Goal: Task Accomplishment & Management: Manage account settings

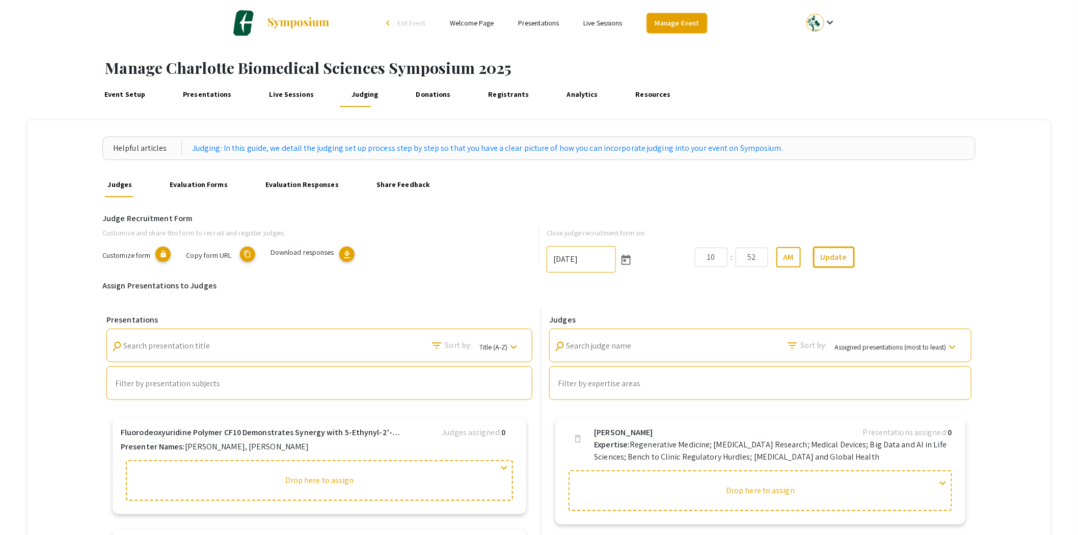
click at [686, 22] on link "Manage Event" at bounding box center [677, 23] width 60 height 20
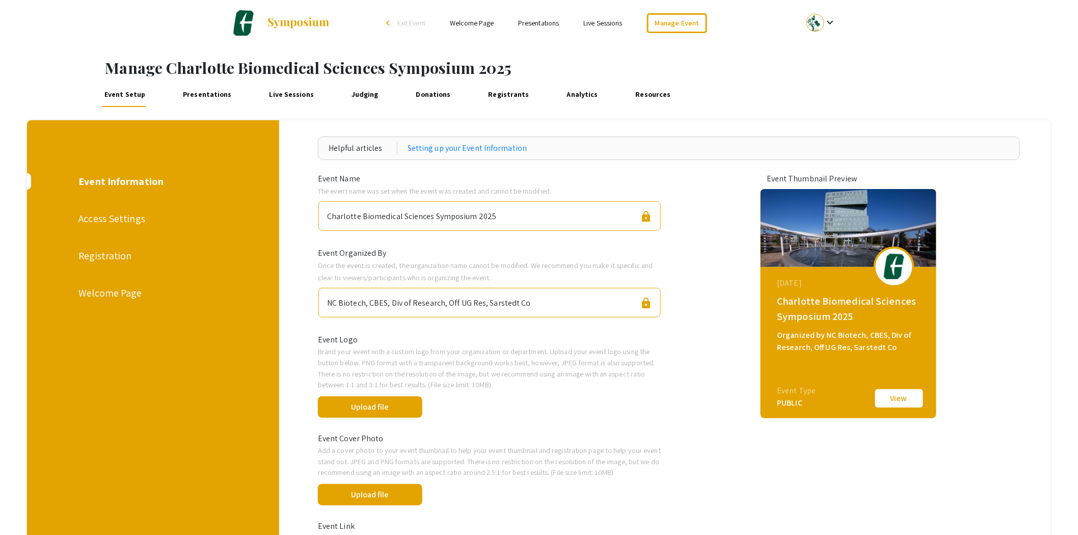
click at [406, 28] on li "arrow_back_ios Exit Event" at bounding box center [408, 23] width 59 height 12
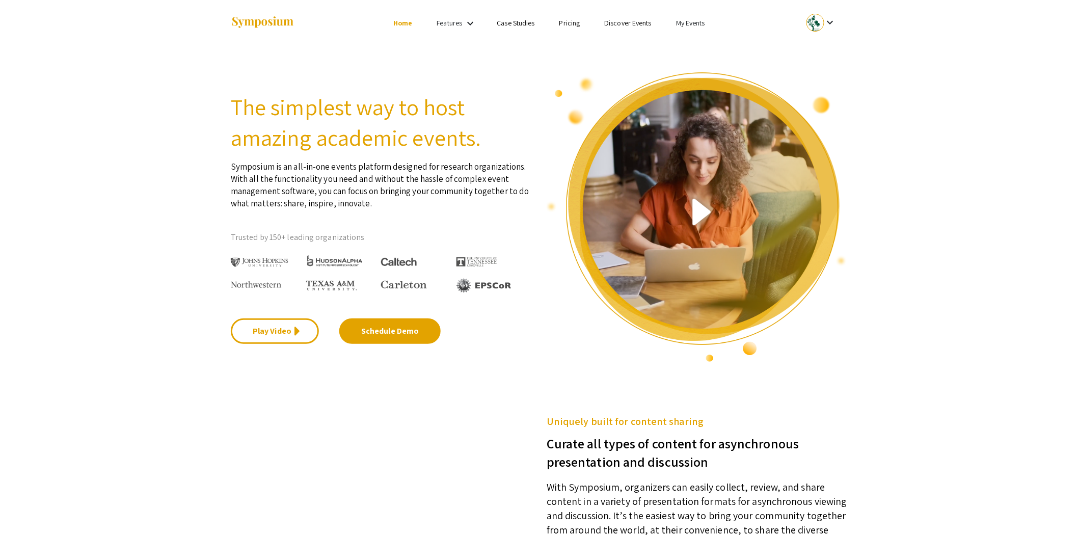
click at [691, 17] on li "My Events" at bounding box center [690, 23] width 53 height 12
click at [696, 44] on button "Events I've organized" at bounding box center [706, 45] width 87 height 24
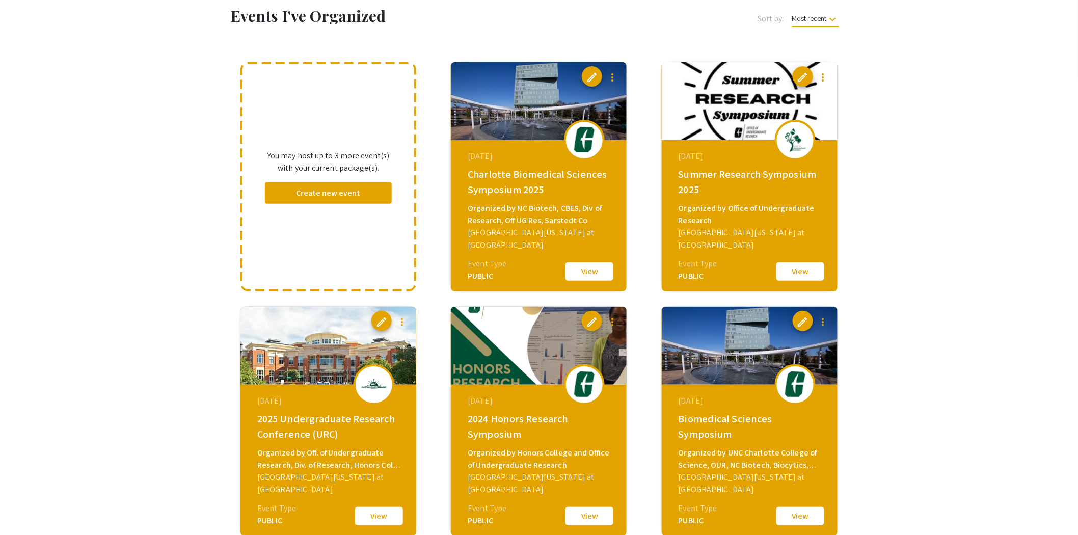
scroll to position [113, 0]
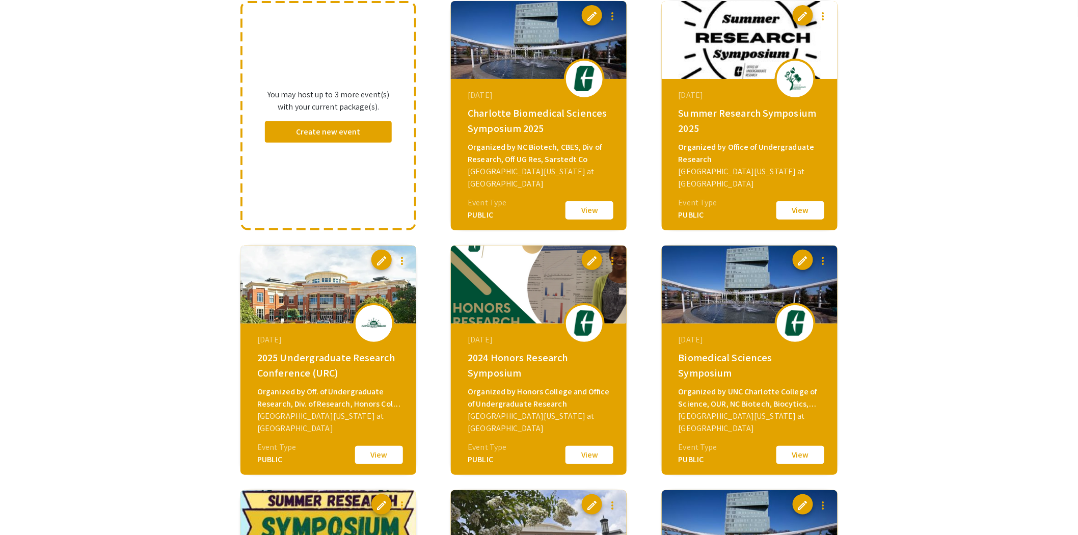
click at [383, 460] on button "View" at bounding box center [379, 454] width 51 height 21
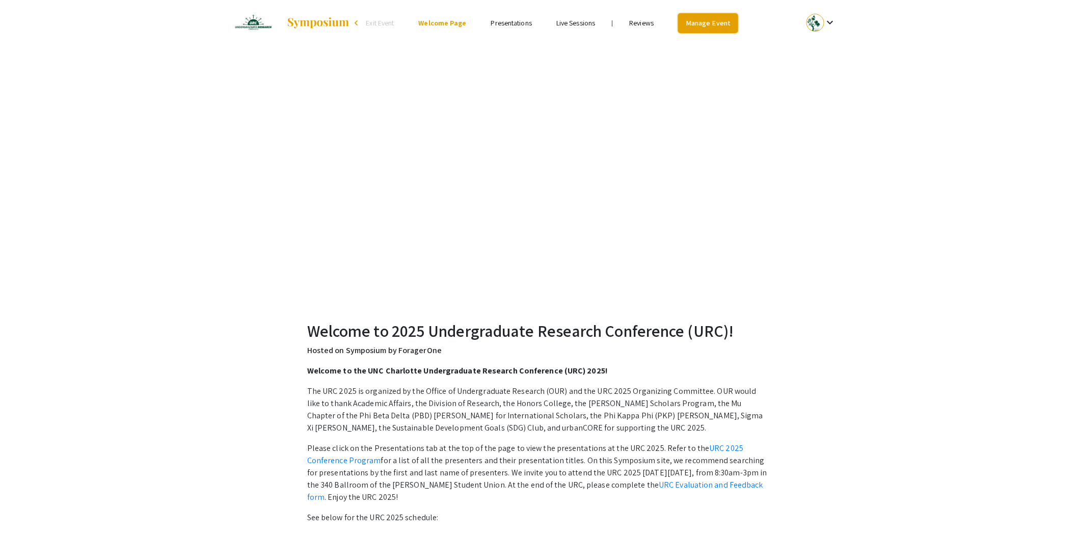
click at [715, 25] on link "Manage Event" at bounding box center [708, 23] width 60 height 20
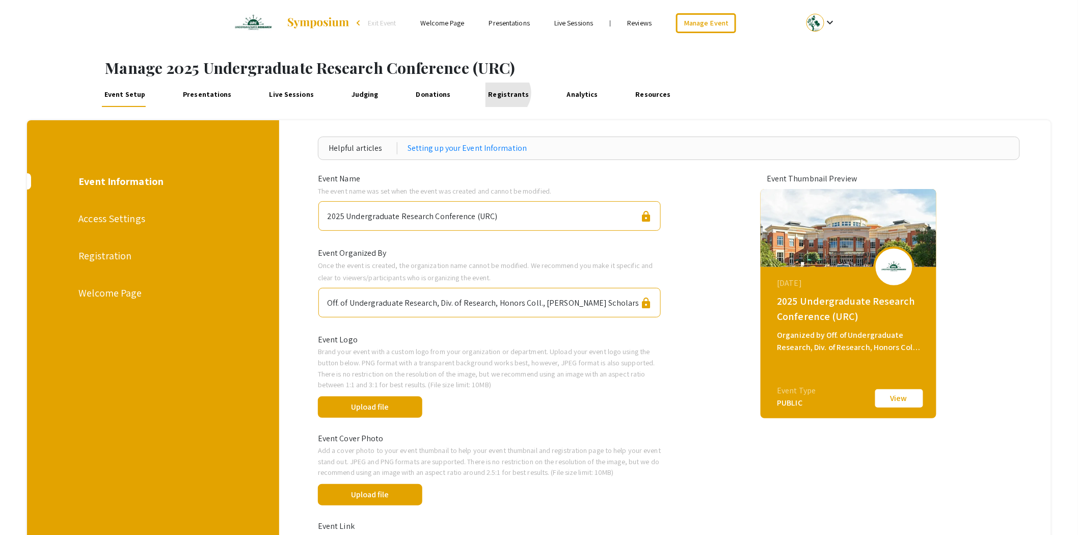
click at [493, 93] on link "Registrants" at bounding box center [508, 95] width 46 height 24
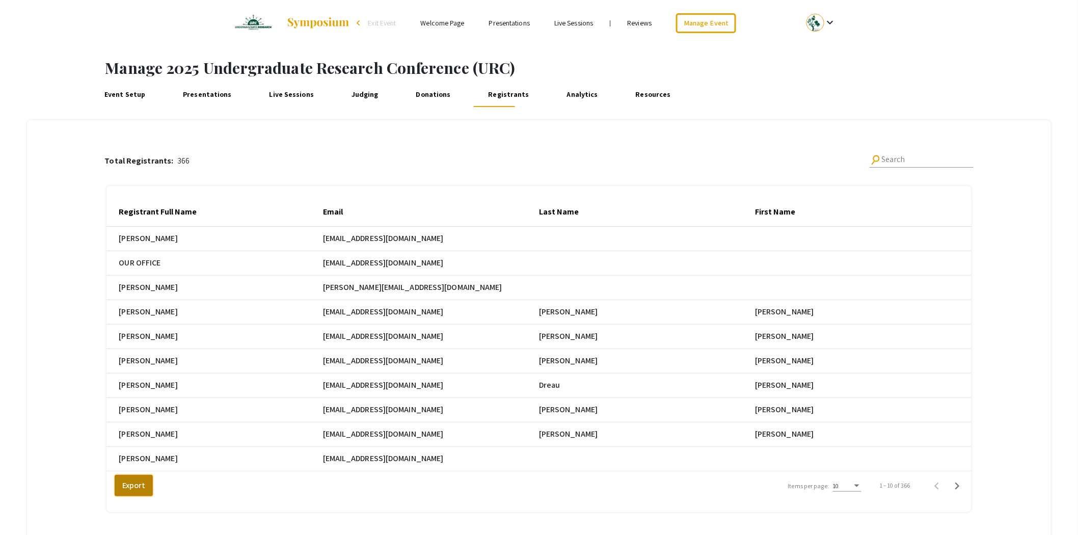
click at [141, 490] on button "Export" at bounding box center [134, 485] width 38 height 21
click at [381, 22] on span "Exit Event" at bounding box center [382, 22] width 28 height 9
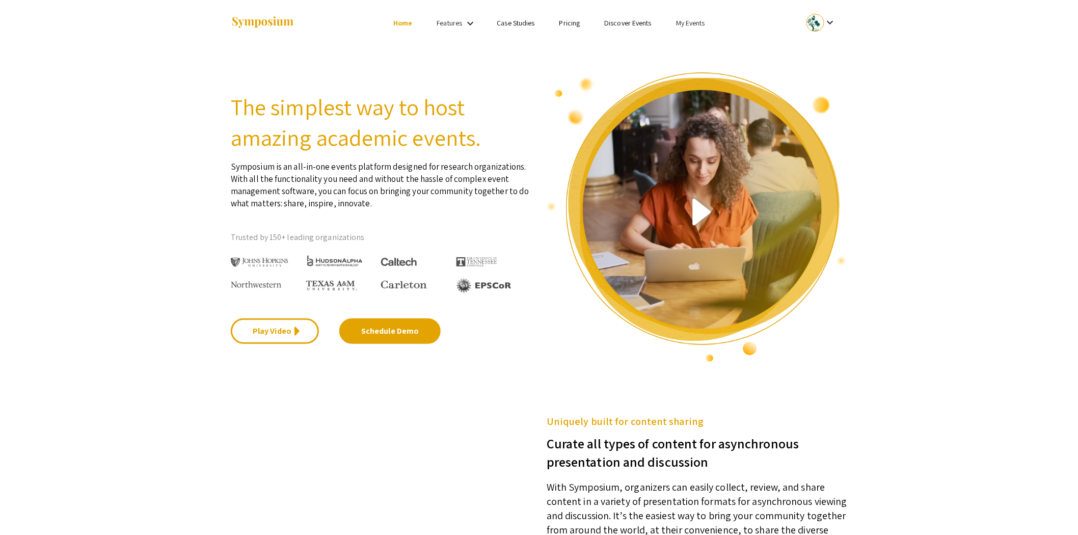
click at [704, 19] on link "My Events" at bounding box center [690, 22] width 29 height 9
click at [713, 41] on button "Events I've organized" at bounding box center [706, 45] width 87 height 24
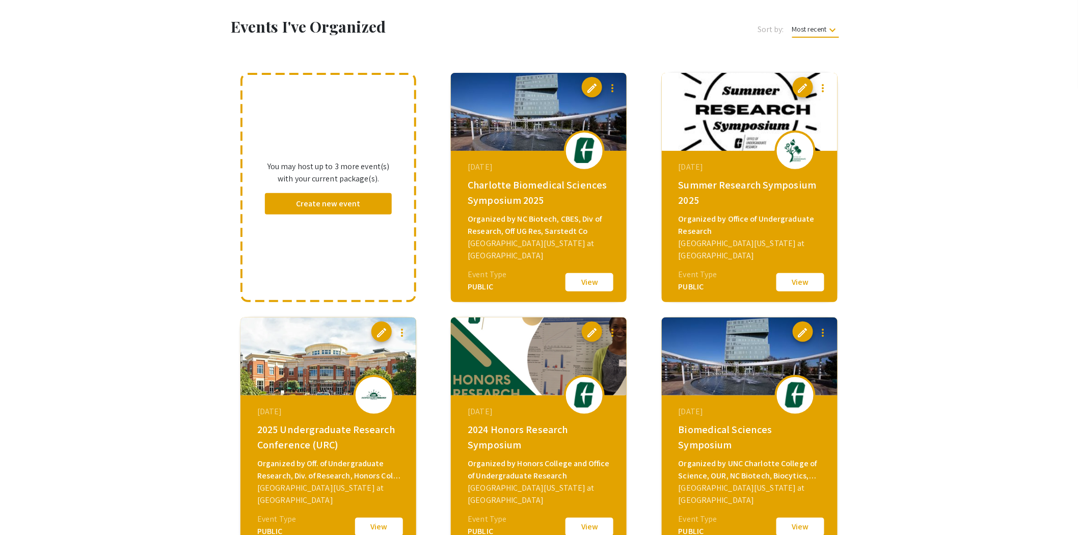
scroll to position [113, 0]
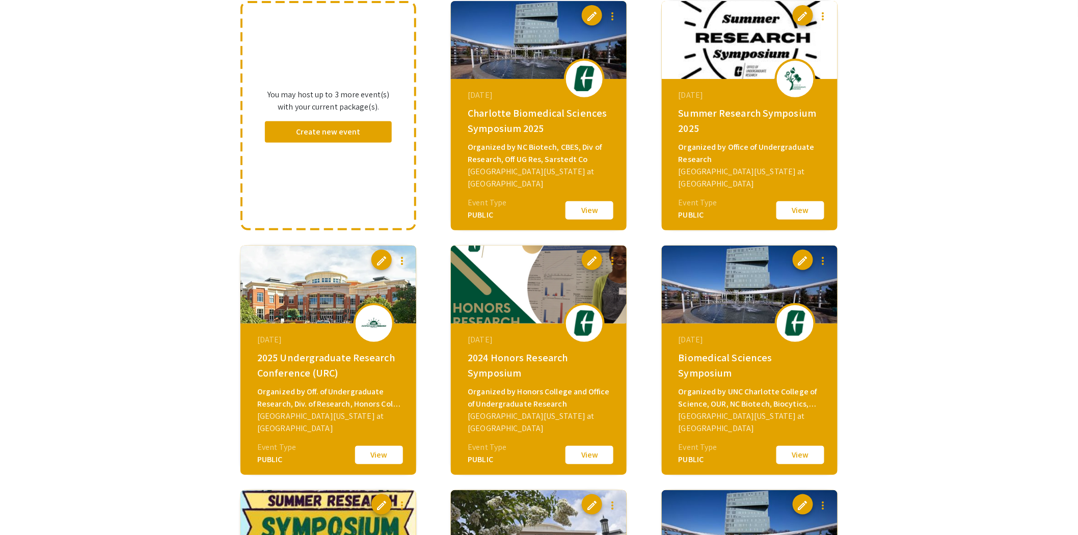
click at [593, 449] on button "View" at bounding box center [589, 454] width 51 height 21
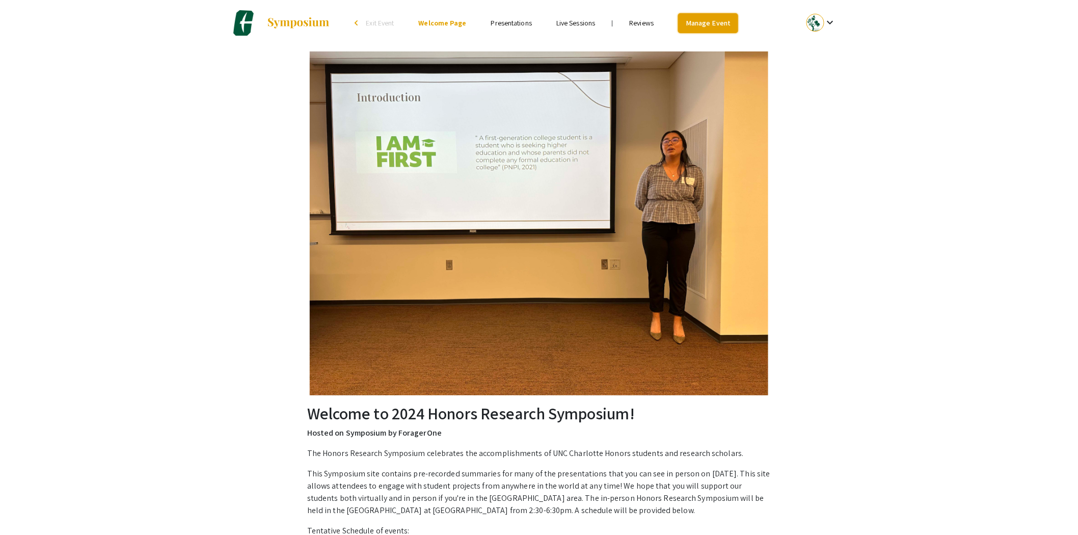
click at [701, 23] on link "Manage Event" at bounding box center [708, 23] width 60 height 20
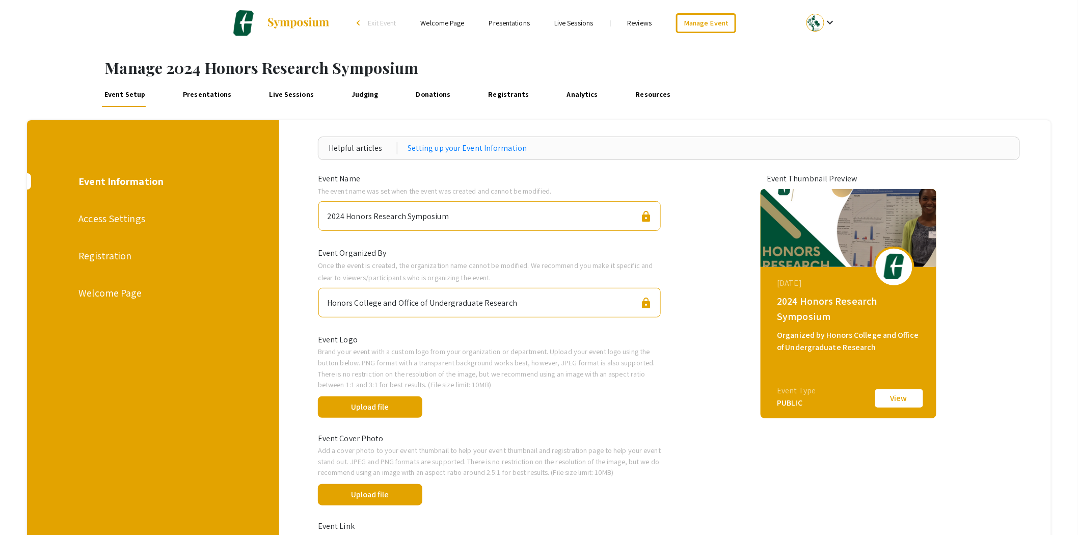
click at [485, 98] on link "Registrants" at bounding box center [508, 95] width 46 height 24
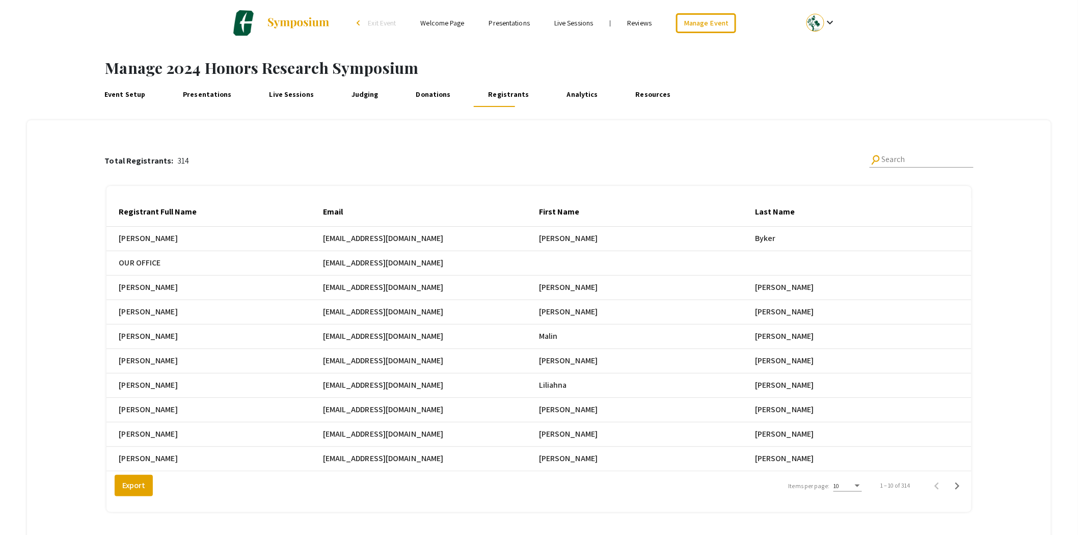
click at [375, 23] on span "Exit Event" at bounding box center [382, 22] width 28 height 9
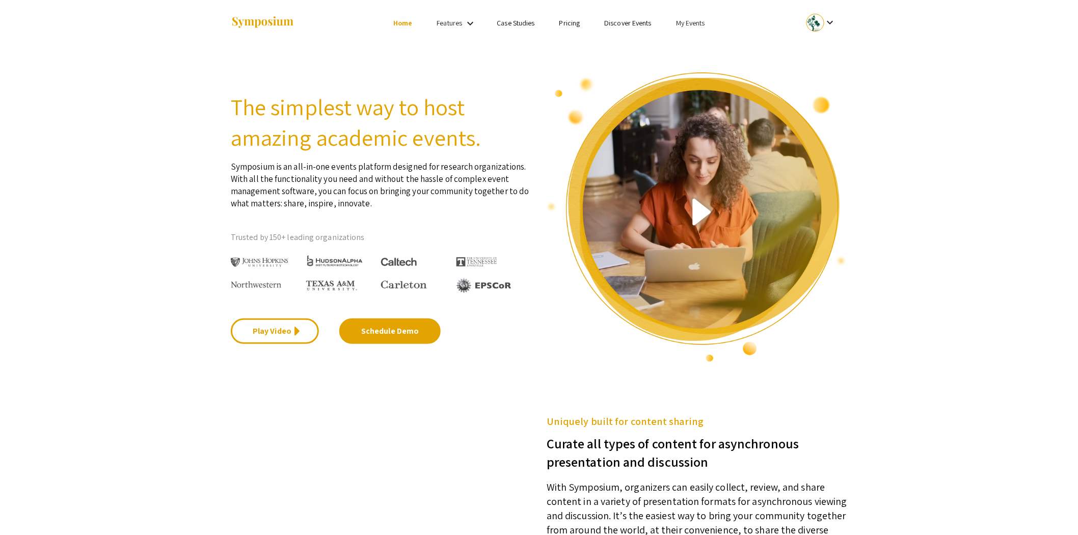
click at [686, 21] on link "My Events" at bounding box center [690, 22] width 29 height 9
click at [694, 46] on button "Events I've organized" at bounding box center [706, 45] width 87 height 24
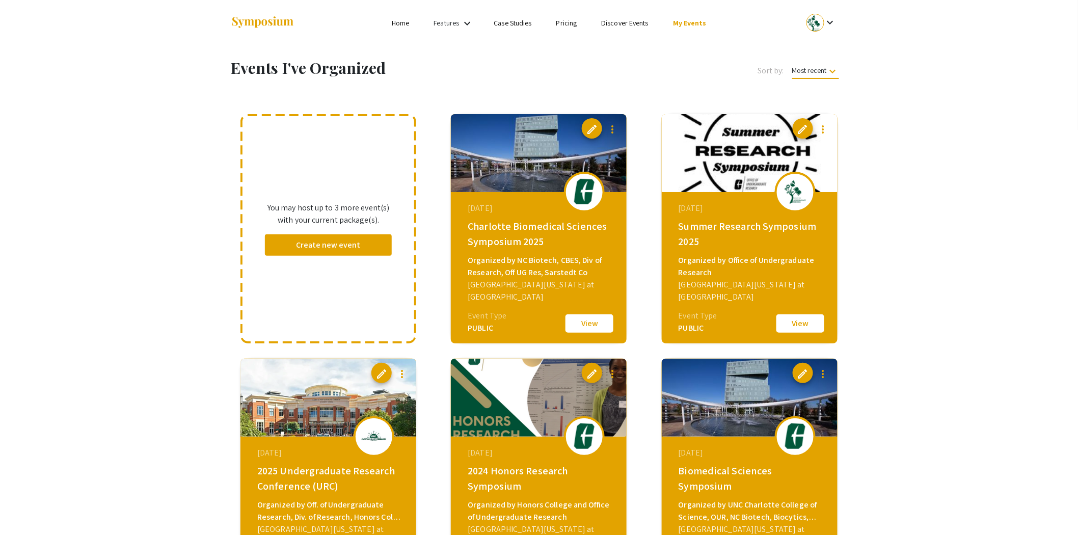
click at [576, 325] on button "View" at bounding box center [589, 323] width 51 height 21
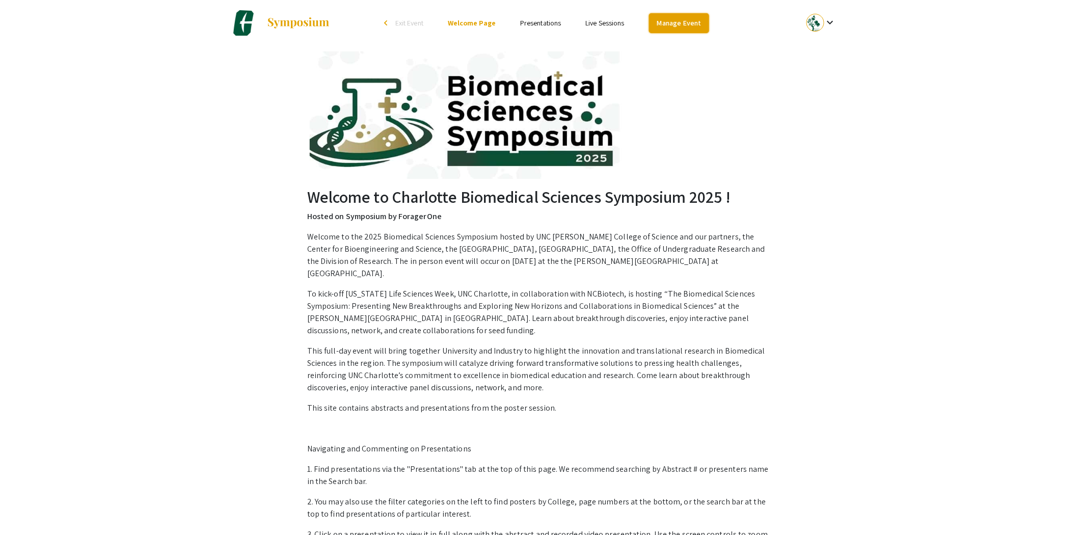
click at [669, 19] on link "Manage Event" at bounding box center [679, 23] width 60 height 20
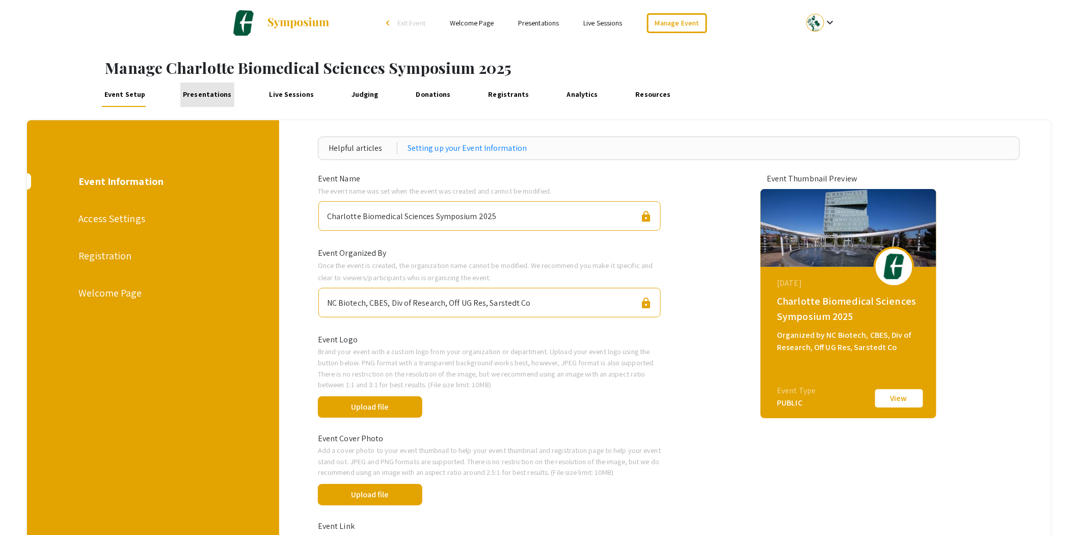
click at [211, 96] on link "Presentations" at bounding box center [207, 95] width 54 height 24
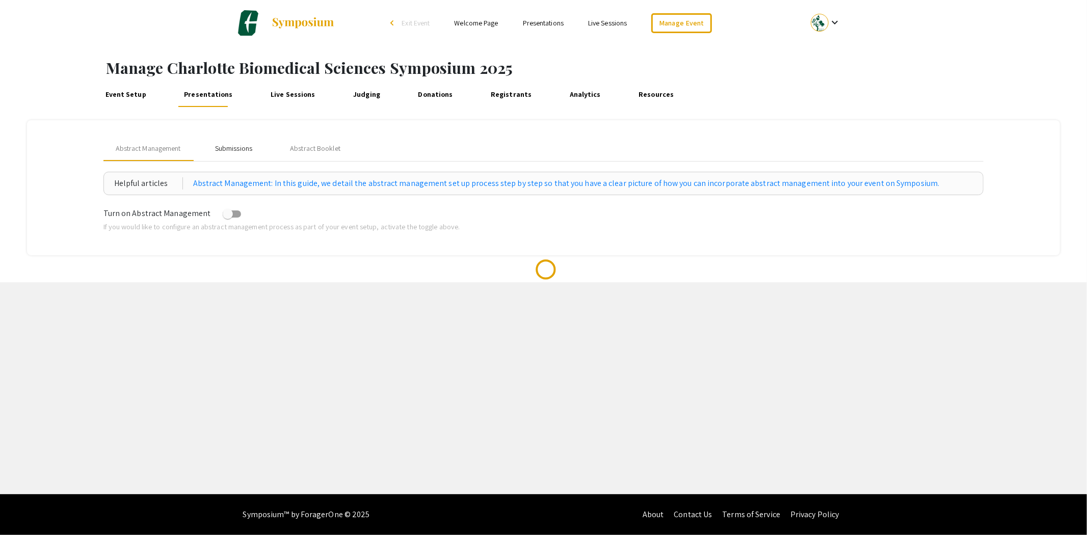
click at [235, 147] on div "Submissions" at bounding box center [233, 148] width 37 height 11
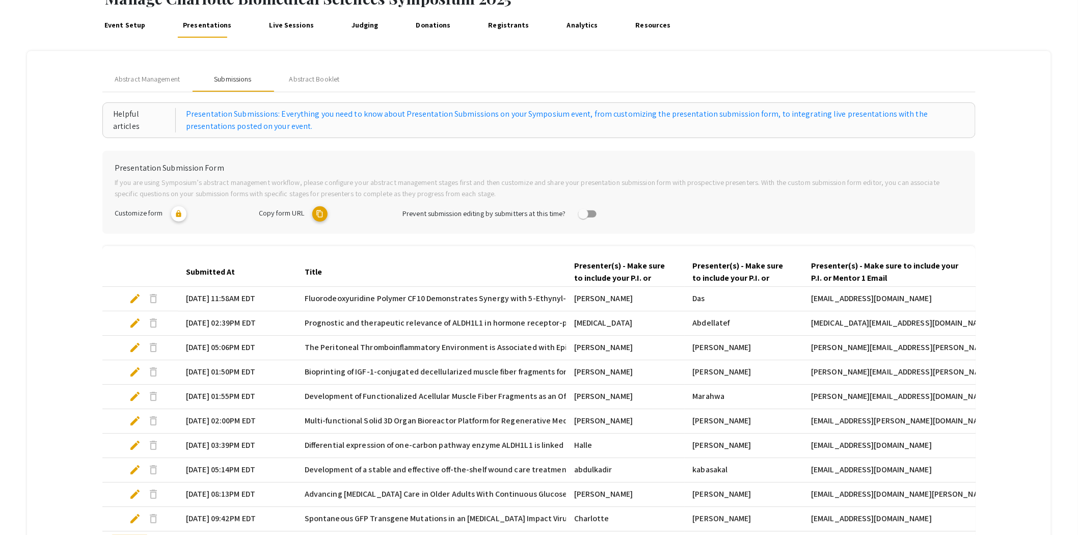
scroll to position [170, 0]
